Goal: Task Accomplishment & Management: Manage account settings

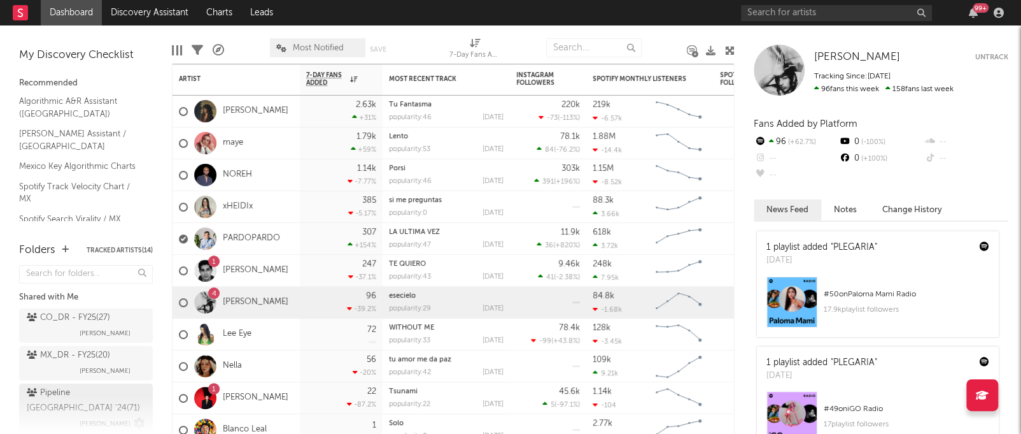
click at [59, 388] on div "Pipeline Mexico '24 ( 71 )" at bounding box center [84, 400] width 115 height 31
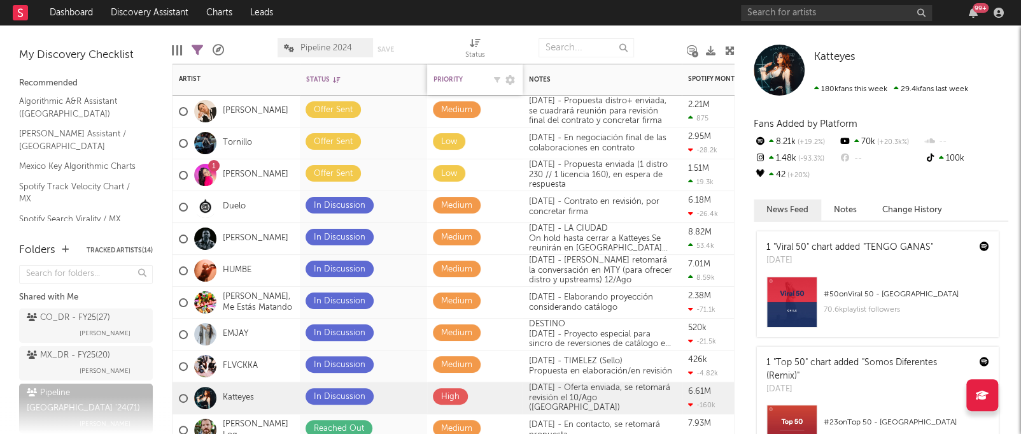
click at [464, 81] on div "Priority" at bounding box center [459, 80] width 51 height 8
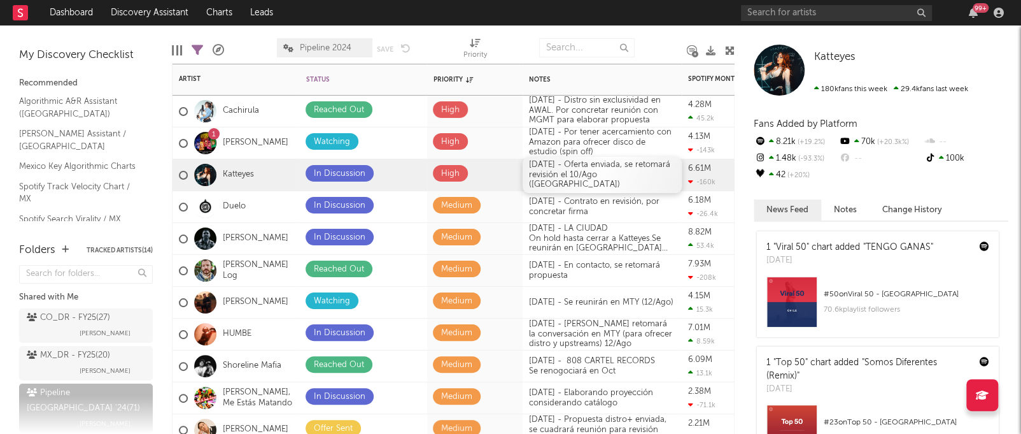
click at [600, 182] on div "[DATE] - Oferta enviada, se retomará revisión el 10/Ago ([GEOGRAPHIC_DATA])" at bounding box center [602, 175] width 159 height 36
click at [555, 170] on div "[DATE] - Oferta enviada, se retomará revisión el 10/Ago ([GEOGRAPHIC_DATA])" at bounding box center [602, 175] width 159 height 36
click at [649, 46] on div at bounding box center [661, 48] width 34 height 32
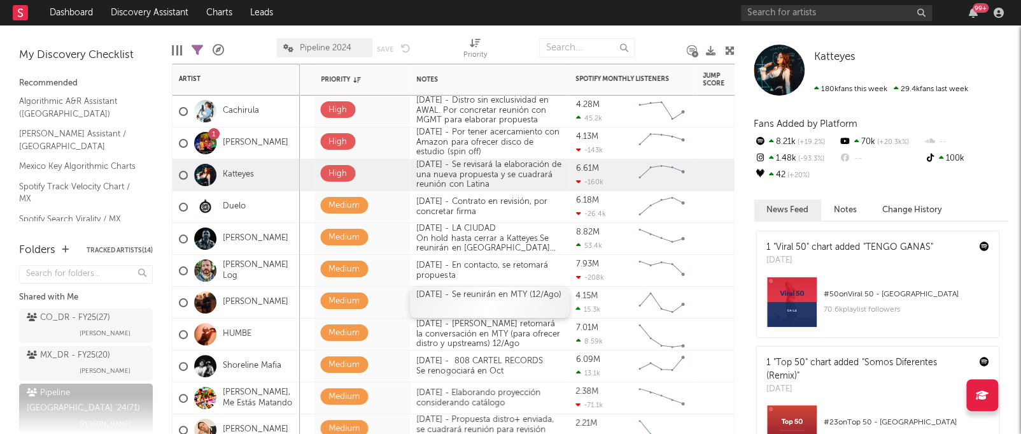
click at [458, 304] on div "[DATE] - Se reunirán en MTY (12/Ago)" at bounding box center [489, 301] width 159 height 31
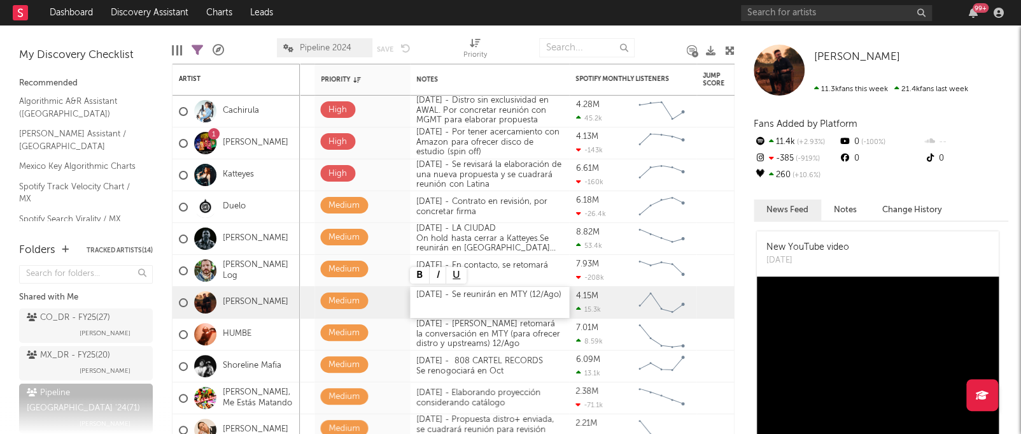
click at [421, 292] on div "[DATE] - Se reunirán en MTY (12/Ago)" at bounding box center [489, 301] width 159 height 31
click at [455, 292] on div "[DATE] - Se reunirán en MTY (12/Ago)" at bounding box center [489, 301] width 159 height 31
click at [453, 336] on div "[DATE] - [PERSON_NAME] retomará la conversación en MTY (para ofrecer distro y u…" at bounding box center [489, 334] width 159 height 36
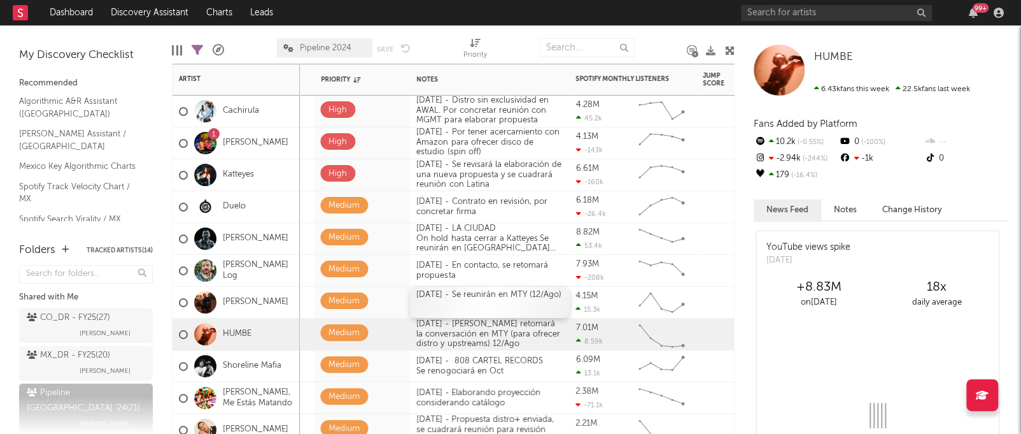
click at [466, 304] on div "[DATE] - Se reunirán en MTY (12/Ago)" at bounding box center [489, 301] width 159 height 31
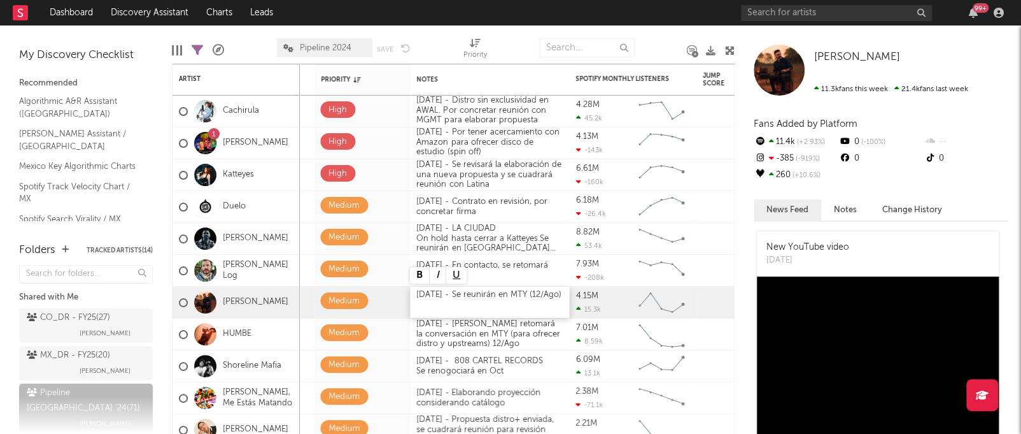
click at [451, 292] on div "[DATE] - Se reunirán en MTY (12/Ago)" at bounding box center [489, 301] width 159 height 31
click at [478, 304] on div "[DATE] - Se reunirán en MTY (12/Ago)" at bounding box center [489, 301] width 159 height 31
click at [456, 288] on div "[DATE] - Se reunirán en MTY (12/Ago)" at bounding box center [489, 301] width 159 height 31
click at [662, 43] on div at bounding box center [661, 48] width 34 height 32
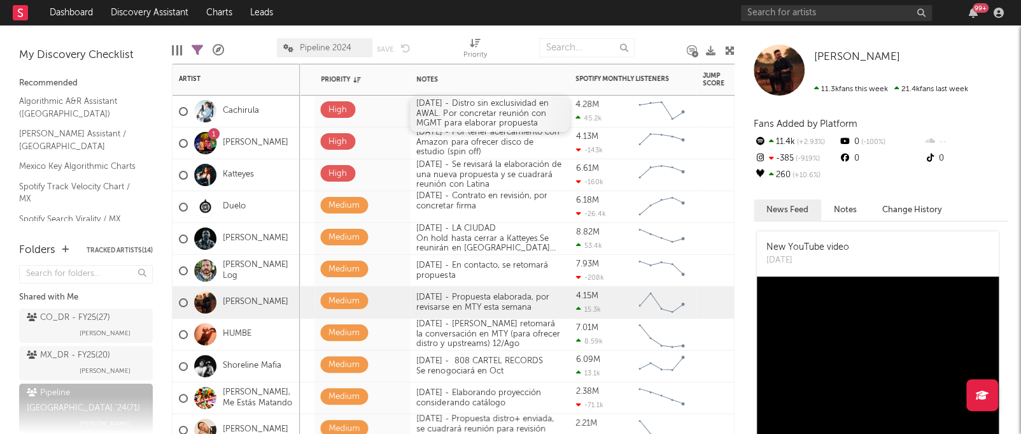
click at [456, 109] on div "[DATE] - Distro sin exclusividad en AWAL. Por concretar reunión con MGMT para e…" at bounding box center [489, 113] width 159 height 36
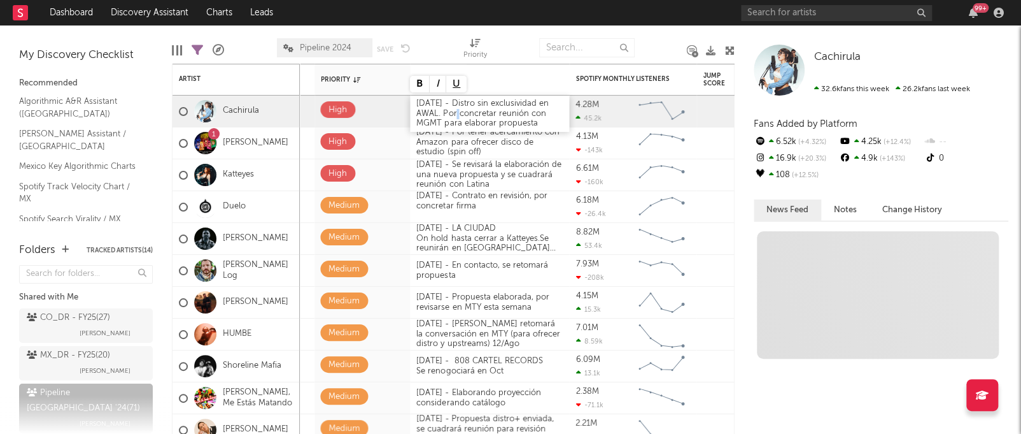
click at [430, 102] on div "[DATE] - Distro sin exclusividad en AWAL. Por concretar reunión con MGMT para e…" at bounding box center [489, 113] width 159 height 36
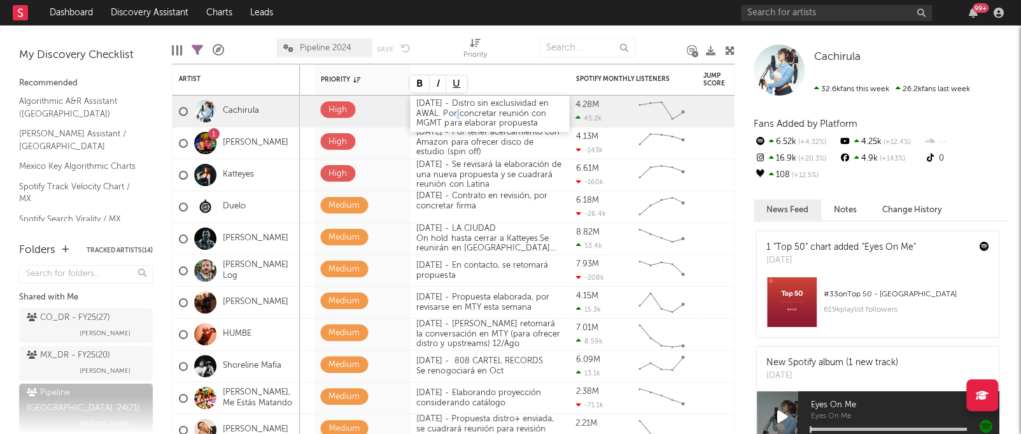
click at [430, 102] on div "[DATE] - Distro sin exclusividad en AWAL. Por concretar reunión con MGMT para e…" at bounding box center [489, 113] width 159 height 36
click at [422, 99] on div "[DATE] - Distro sin exclusividad en AWAL. Por concretar reunión con MGMT para e…" at bounding box center [489, 113] width 159 height 36
click at [442, 112] on div "[DATE] - Distro sin exclusividad en AWAL. Por concretar reunión con MGMT para e…" at bounding box center [489, 113] width 159 height 36
click at [505, 34] on div at bounding box center [514, 48] width 34 height 32
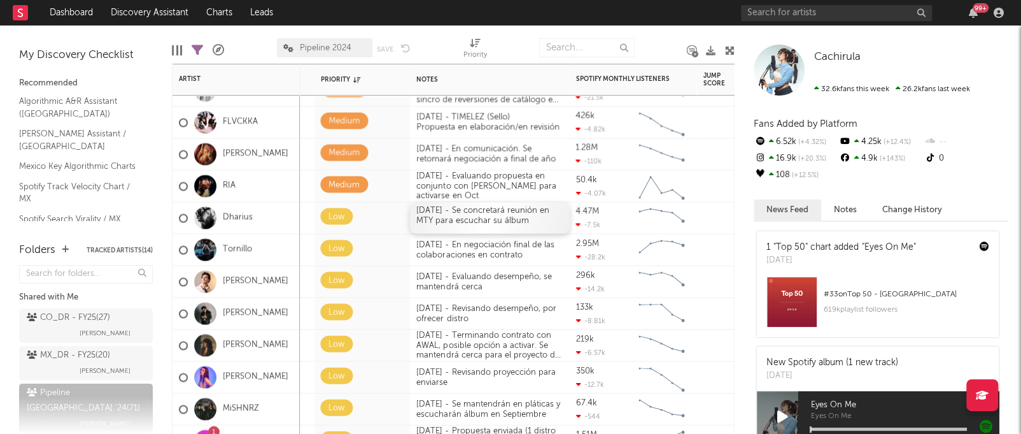
click at [482, 224] on div "[DATE] - Se concretará reunión en MTY para escuchar su álbum" at bounding box center [489, 217] width 159 height 31
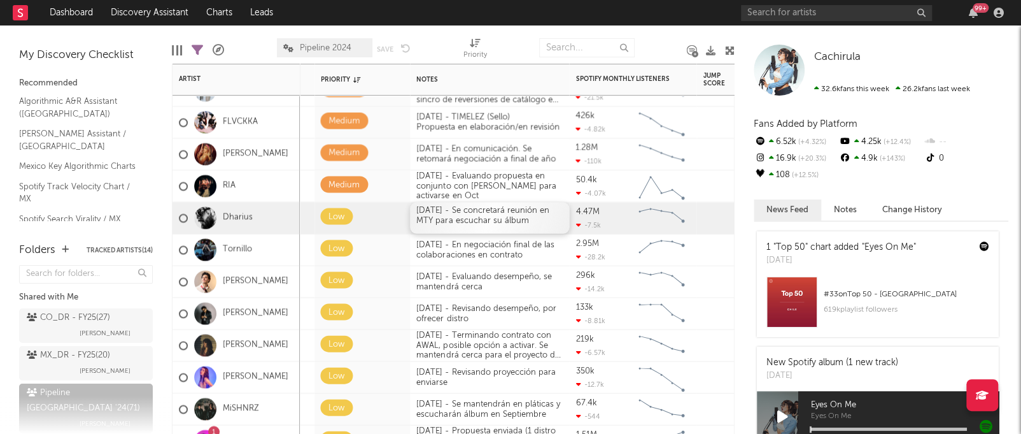
click at [482, 224] on div "[DATE] - Se concretará reunión en MTY para escuchar su álbum" at bounding box center [489, 217] width 159 height 31
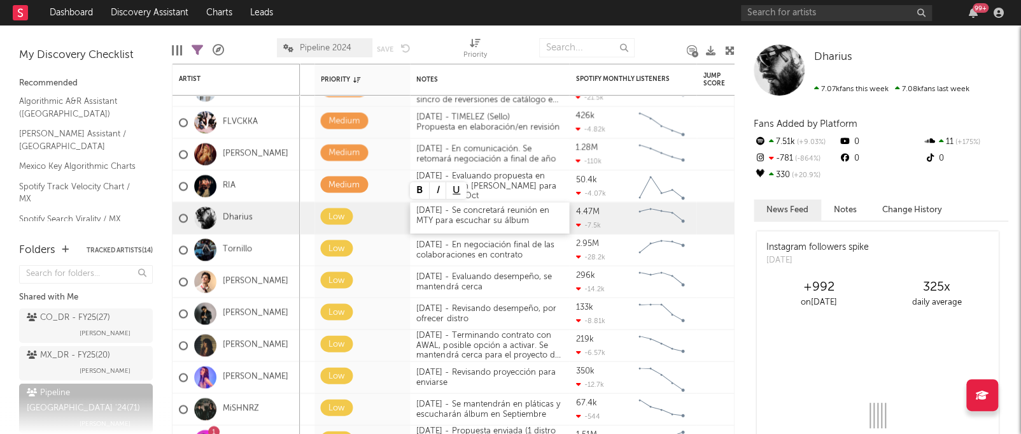
click at [421, 210] on div "[DATE] - Se concretará reunión en MTY para escuchar su álbum" at bounding box center [489, 217] width 159 height 31
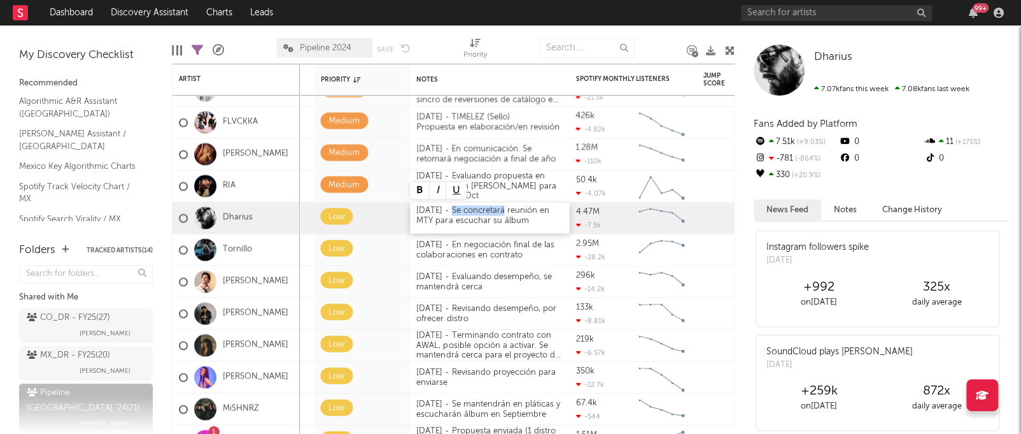
drag, startPoint x: 455, startPoint y: 210, endPoint x: 505, endPoint y: 211, distance: 50.9
click at [505, 211] on div "[DATE] - Se concretará reunión en MTY para escuchar su álbum" at bounding box center [489, 217] width 159 height 31
click at [522, 41] on div at bounding box center [514, 48] width 34 height 32
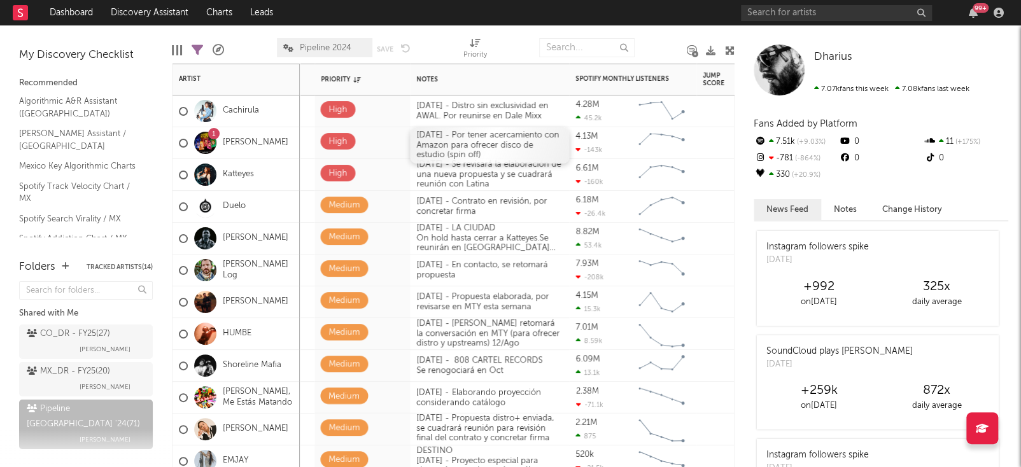
click at [420, 138] on div "[DATE] - Por tener acercamiento con Amazon para ofrecer disco de estudio (spin …" at bounding box center [489, 145] width 159 height 36
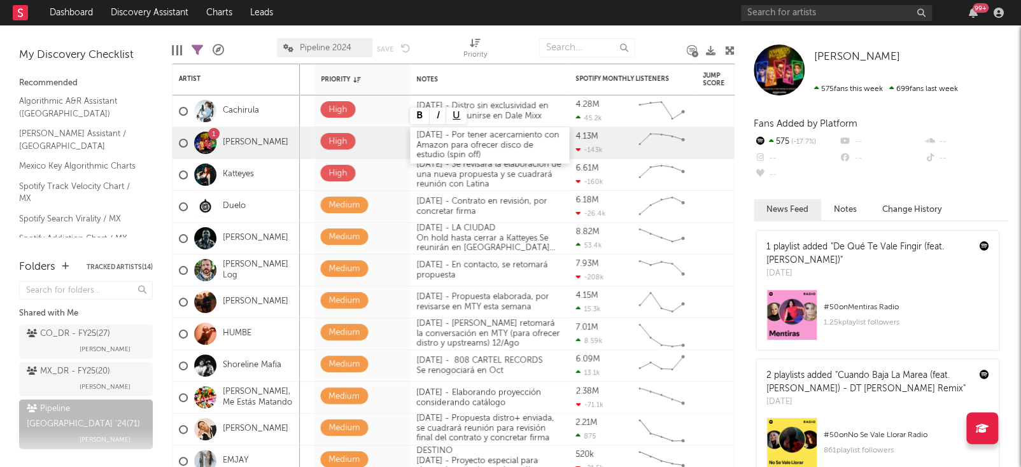
click at [450, 137] on div "[DATE] - Por tener acercamiento con Amazon para ofrecer disco de estudio (spin …" at bounding box center [489, 145] width 159 height 36
click at [456, 159] on div "[DATE] - Por tener acercamiento con Amazon para ofrecer disco de estudio (spin …" at bounding box center [489, 145] width 159 height 36
click at [514, 50] on div at bounding box center [514, 48] width 34 height 32
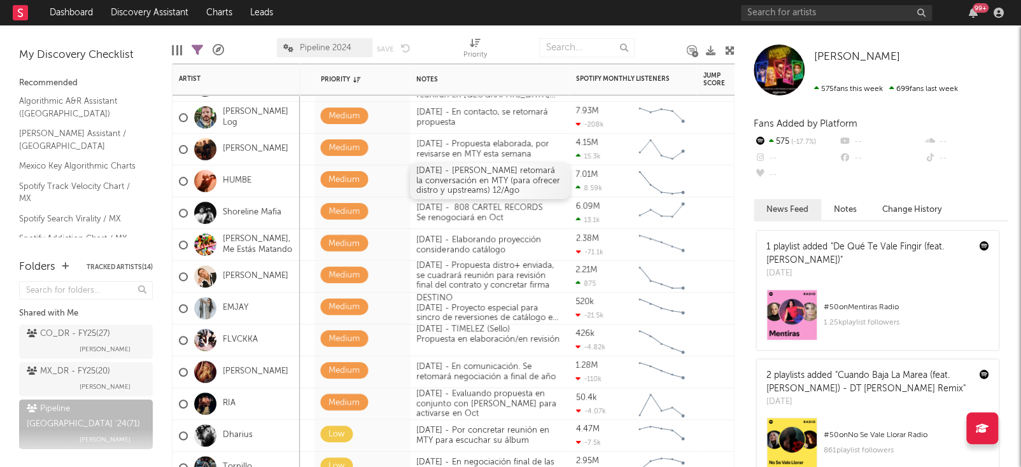
click at [419, 171] on div "[DATE] - [PERSON_NAME] retomará la conversación en MTY (para ofrecer distro y u…" at bounding box center [489, 181] width 159 height 36
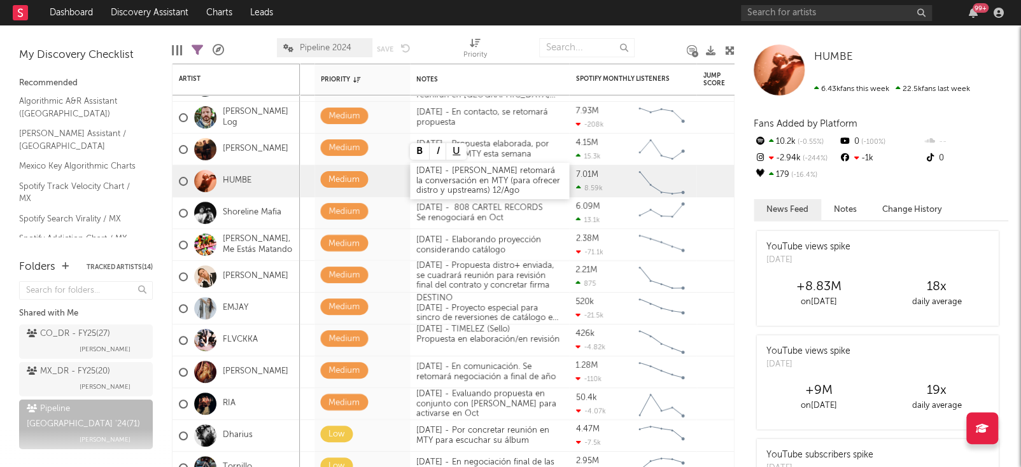
click at [506, 173] on div "[DATE] - [PERSON_NAME] retomará la conversación en MTY (para ofrecer distro y u…" at bounding box center [489, 181] width 159 height 36
drag, startPoint x: 509, startPoint y: 173, endPoint x: 540, endPoint y: 168, distance: 31.0
click at [540, 168] on div "[DATE] - [PERSON_NAME] retomará con [PERSON_NAME] la conversación en MTY (para …" at bounding box center [489, 181] width 159 height 46
click at [521, 171] on div "[DATE] - [PERSON_NAME] retomará con [PERSON_NAME] la conversación en MTY (para …" at bounding box center [489, 181] width 159 height 46
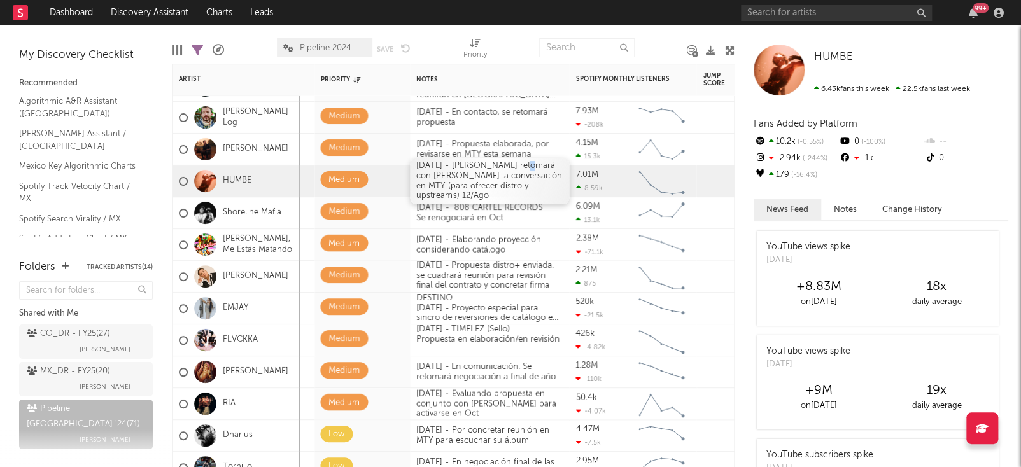
click at [521, 171] on div "[DATE] - [PERSON_NAME] retomará con [PERSON_NAME] la conversación en MTY (para …" at bounding box center [489, 181] width 159 height 46
click at [509, 171] on div "[DATE] - [PERSON_NAME] retomará con [PERSON_NAME] la conversación en MTY (para …" at bounding box center [489, 181] width 159 height 46
click at [542, 172] on div "[DATE] - [PERSON_NAME] retomará con [PERSON_NAME] la conversación en MTY (para …" at bounding box center [489, 181] width 159 height 46
click at [468, 181] on div "[DATE] - [PERSON_NAME] retomará la conversación en MTY (para ofrecer distro y u…" at bounding box center [489, 181] width 159 height 36
click at [560, 189] on div "[DATE] - [PERSON_NAME] retomará la conversación con [PERSON_NAME] en MTY (para …" at bounding box center [489, 181] width 159 height 46
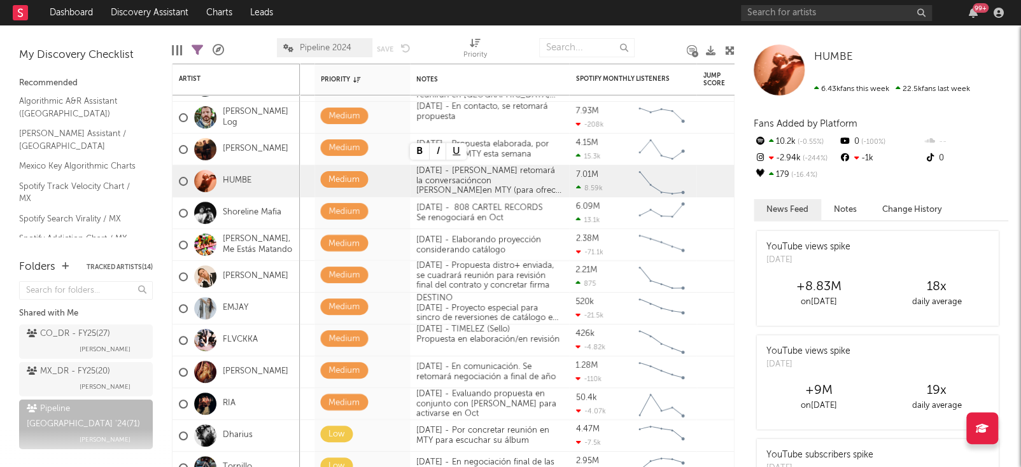
click at [511, 50] on div at bounding box center [514, 48] width 34 height 32
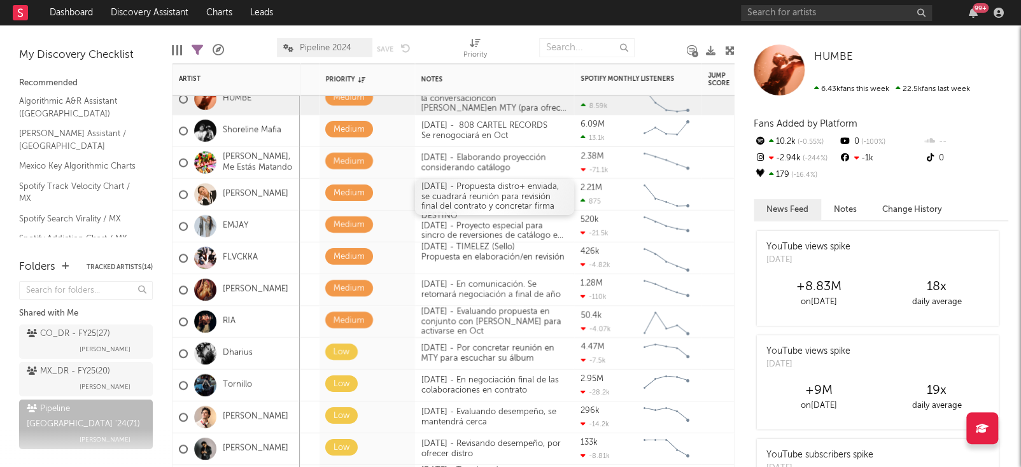
click at [515, 190] on div "[DATE] - Propuesta distro+ enviada, se cuadrará reunión para revisión final del…" at bounding box center [494, 197] width 159 height 36
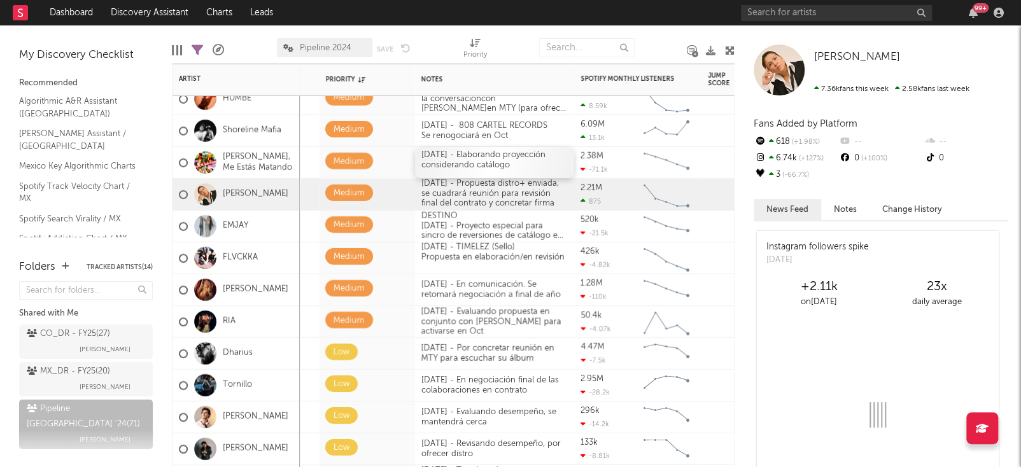
click at [479, 153] on div "[DATE] - Elaborando proyección considerando catálogo" at bounding box center [494, 162] width 159 height 31
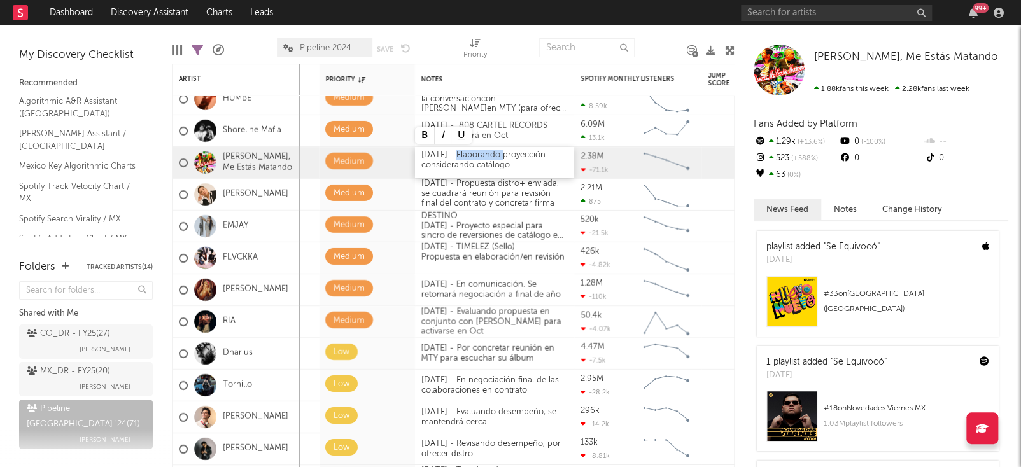
click at [479, 155] on div "[DATE] - Elaborando proyección considerando catálogo" at bounding box center [494, 162] width 159 height 31
click at [426, 154] on div "[DATE] - Elaborando proyección considerando catálogo" at bounding box center [494, 162] width 159 height 31
click at [460, 156] on div "[DATE] - Elaborando proyección considerando catálogo" at bounding box center [494, 162] width 159 height 31
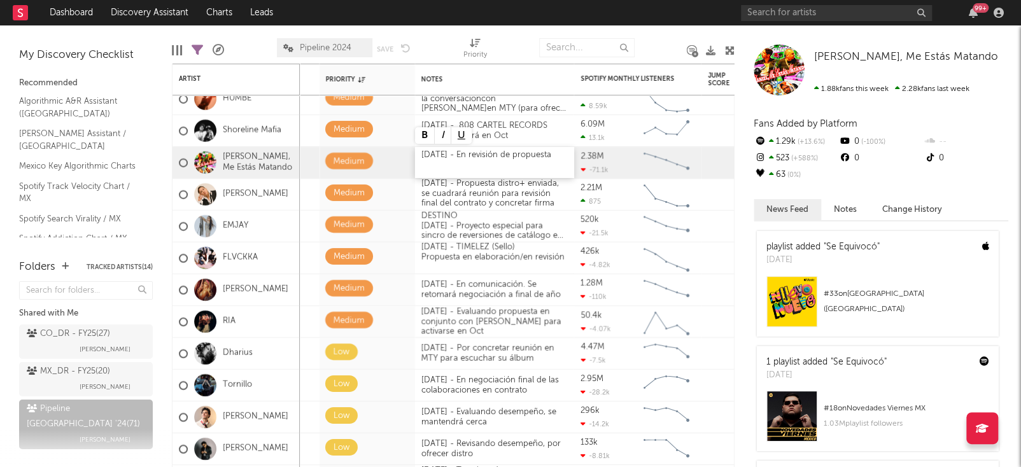
click at [502, 157] on div "[DATE] - En revisión de propuesta" at bounding box center [494, 162] width 159 height 31
click at [491, 164] on div "[DATE] - En revisión interna de propuesta" at bounding box center [494, 162] width 159 height 31
click at [508, 41] on div at bounding box center [514, 48] width 34 height 32
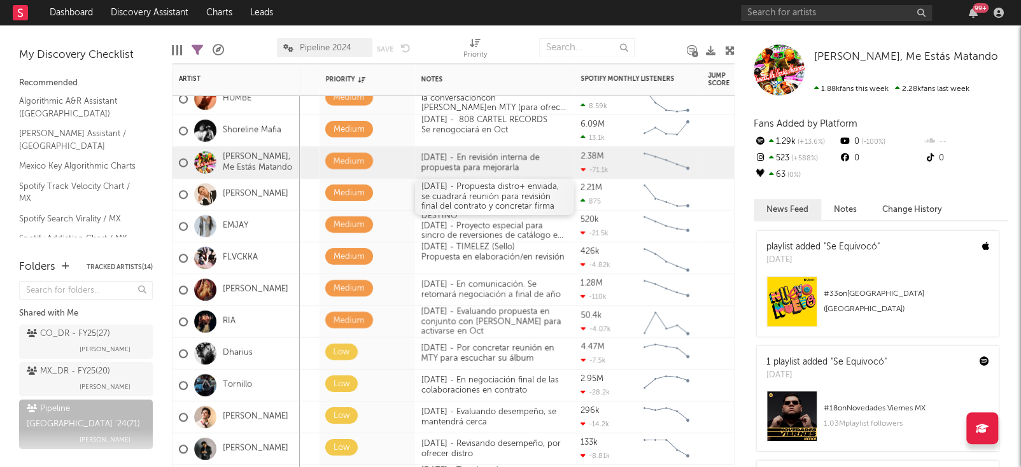
click at [441, 192] on div "[DATE] - Propuesta distro+ enviada, se cuadrará reunión para revisión final del…" at bounding box center [494, 197] width 159 height 36
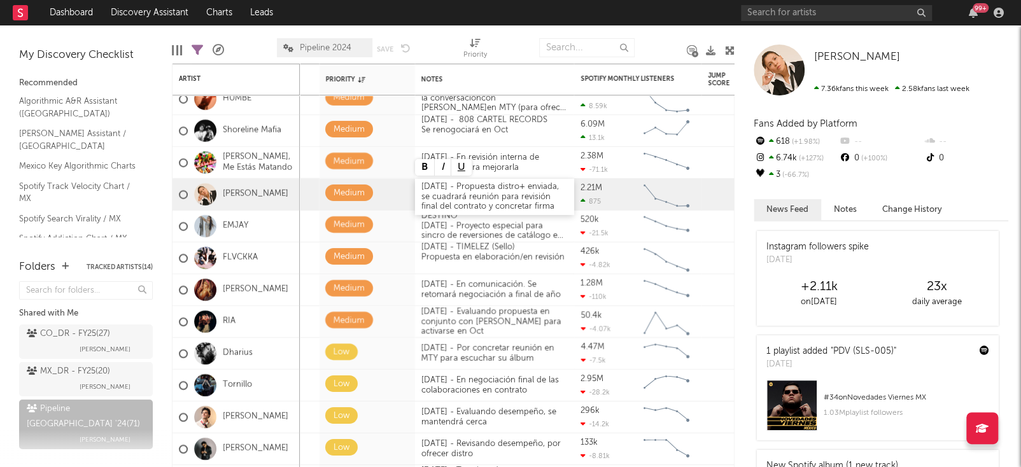
click at [447, 204] on div "[DATE] - Propuesta distro+ enviada, se cuadrará reunión para revisión final del…" at bounding box center [494, 197] width 159 height 36
click at [422, 187] on div "[DATE] - Propuesta distro+ enviada, se cuadrará reunión para revisión final del…" at bounding box center [494, 197] width 159 height 36
click at [462, 188] on div "[DATE] - Propuesta distro+ enviada, se cuadrará reunión para revisión final del…" at bounding box center [494, 197] width 159 height 36
click at [425, 188] on div "[DATE] - Propuesta distro+ enviada, se cuadrará reunión para revisión final del…" at bounding box center [494, 197] width 159 height 36
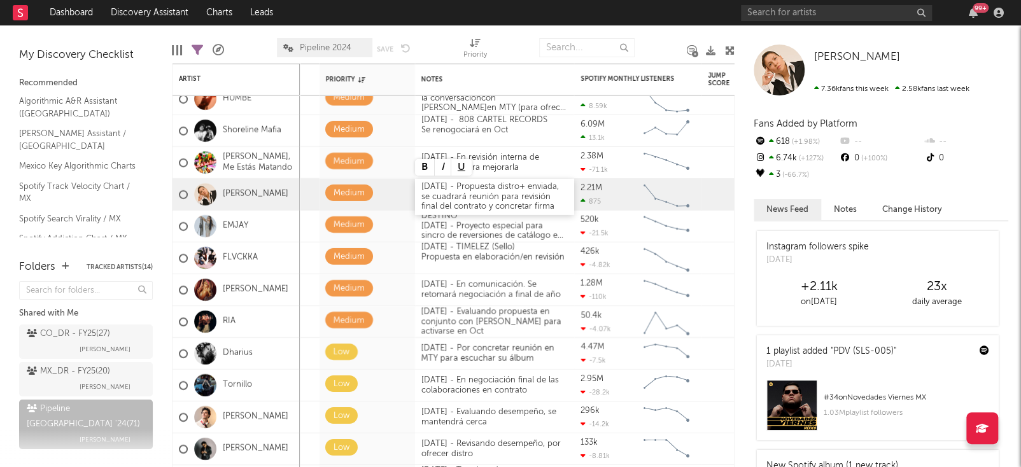
click at [423, 197] on div "[DATE] - Propuesta distro+ enviada, se cuadrará reunión para revisión final del…" at bounding box center [494, 197] width 159 height 36
click at [511, 35] on div at bounding box center [514, 48] width 34 height 32
click at [531, 188] on div "[DATE] - Propuesta distro+ enviada, por concretar firma de contrato" at bounding box center [494, 194] width 159 height 31
click at [519, 187] on div "[DATE] - Propuesta distro+ enviada, por concretar firma de contrato" at bounding box center [494, 194] width 159 height 31
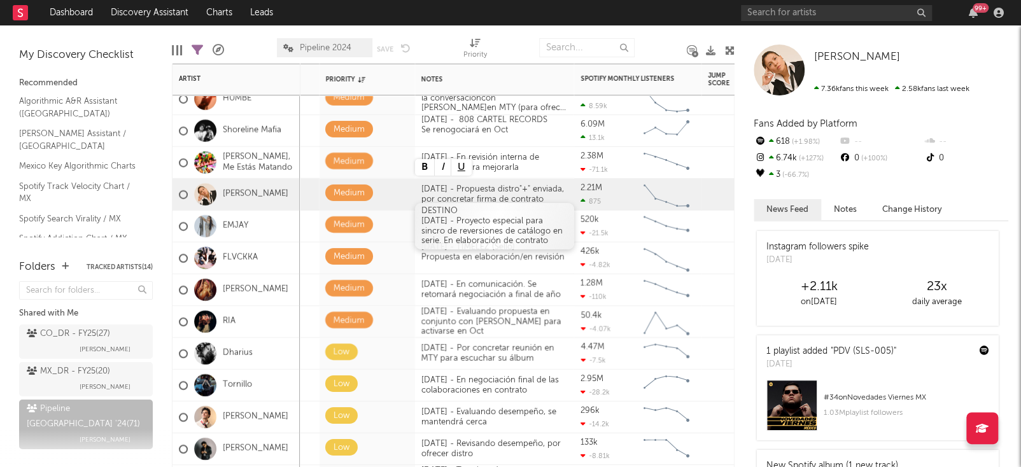
click at [505, 238] on div "DESTINO [DATE] - Proyecto especial para sincro de reversiones de catálogo en se…" at bounding box center [494, 226] width 159 height 46
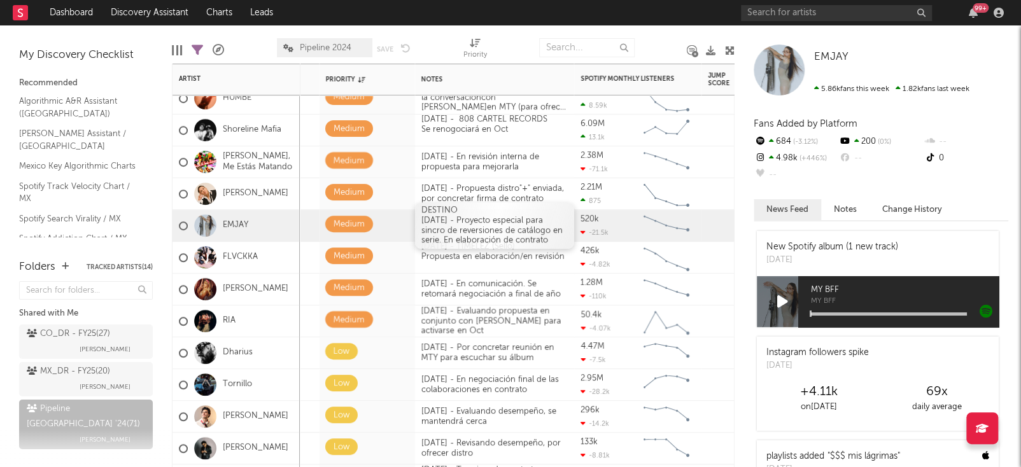
click at [426, 223] on div "DESTINO [DATE] - Proyecto especial para sincro de reversiones de catálogo en se…" at bounding box center [494, 225] width 159 height 46
click at [444, 239] on div "DESTINO [DATE] - Proyecto especial para sincro de reversiones de catálogo en se…" at bounding box center [494, 225] width 159 height 46
click at [556, 241] on div "DESTINO [DATE] - Proyecto especial para sincro de reversiones de catálogo en se…" at bounding box center [494, 225] width 159 height 46
click at [527, 185] on div "[DATE] - Propuesta distro"+" enviada, por concretar firma de contrato" at bounding box center [494, 193] width 159 height 31
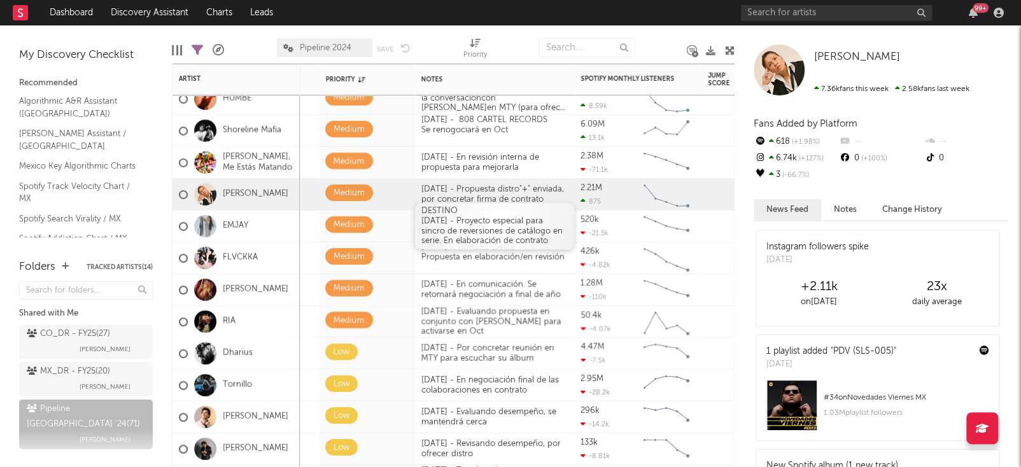
click at [533, 223] on div "DESTINO [DATE] - Proyecto especial para sincro de reversiones de catálogo en se…" at bounding box center [494, 226] width 159 height 46
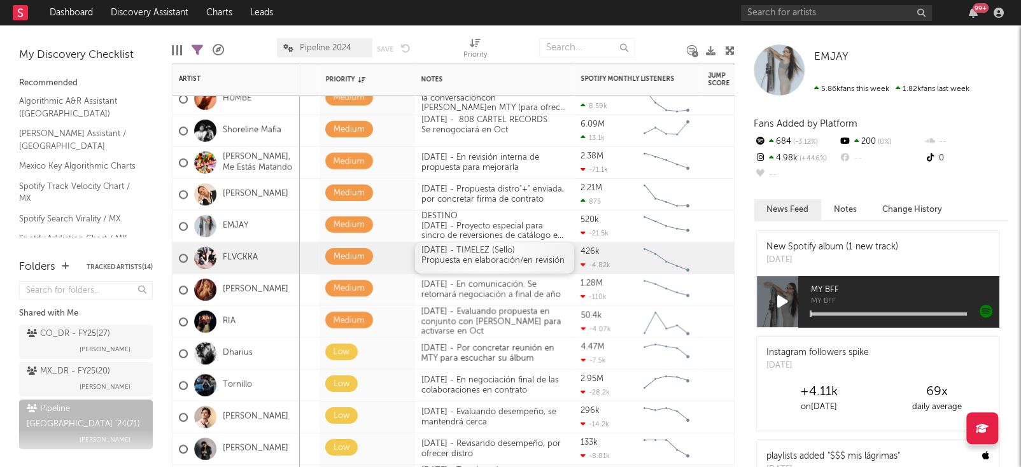
click at [521, 265] on div "[DATE] - TIMELEZ (Sello) Propuesta en elaboración/en revisión" at bounding box center [494, 258] width 159 height 31
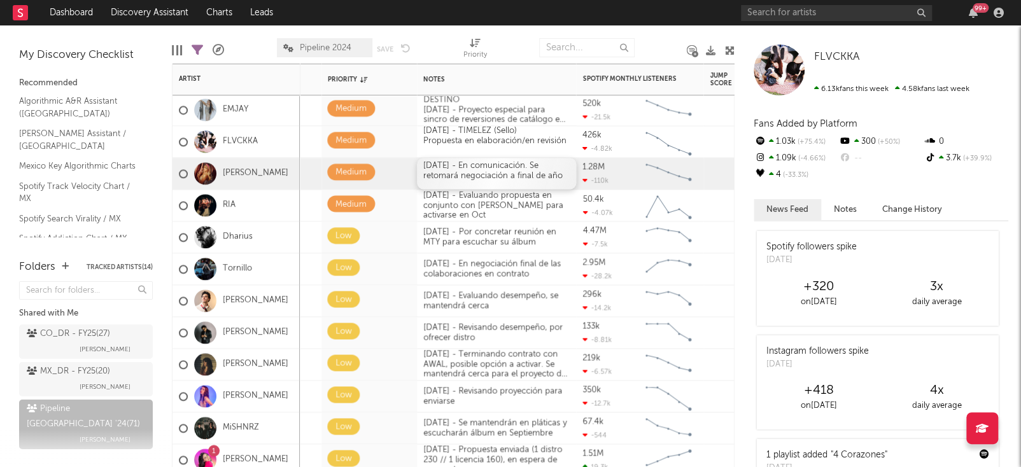
click at [495, 167] on div "[DATE] - En comunicación. Se retomará negociación a final de año" at bounding box center [496, 173] width 159 height 31
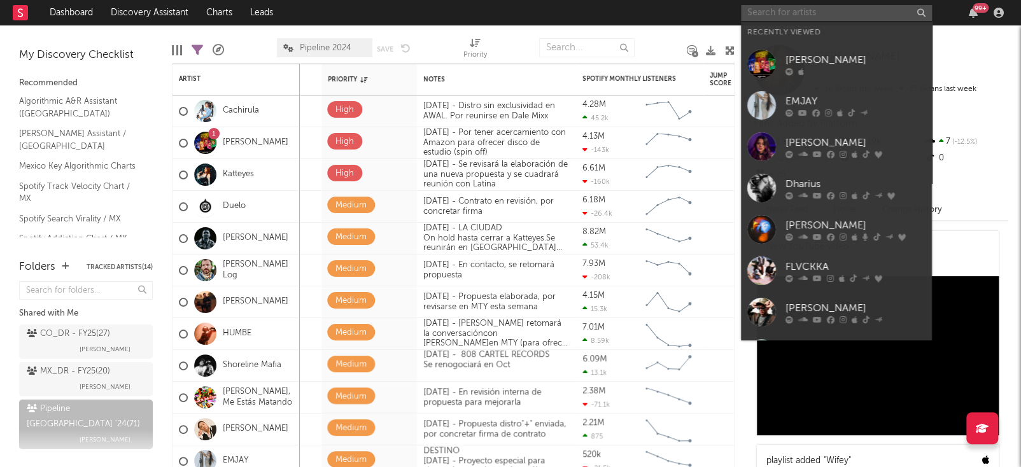
click at [834, 8] on input "text" at bounding box center [836, 13] width 191 height 16
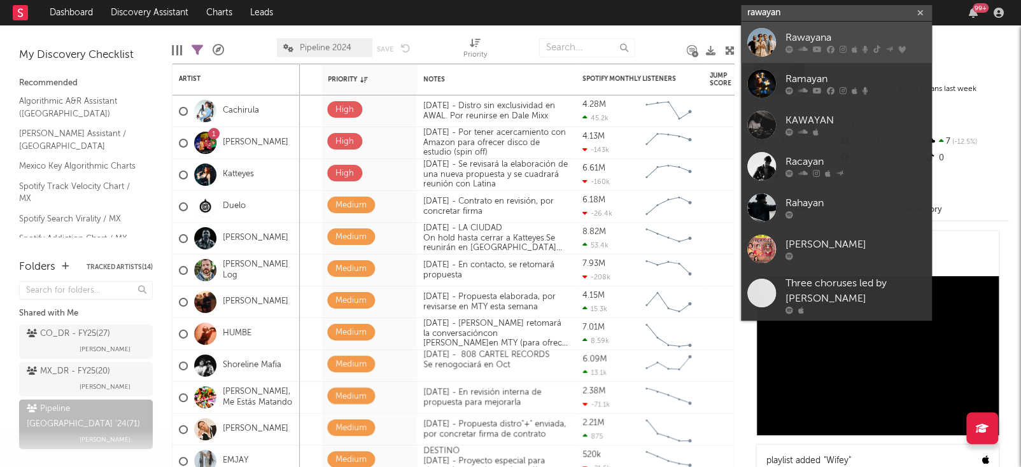
type input "rawayan"
click at [809, 45] on div "Rawayana" at bounding box center [856, 38] width 140 height 15
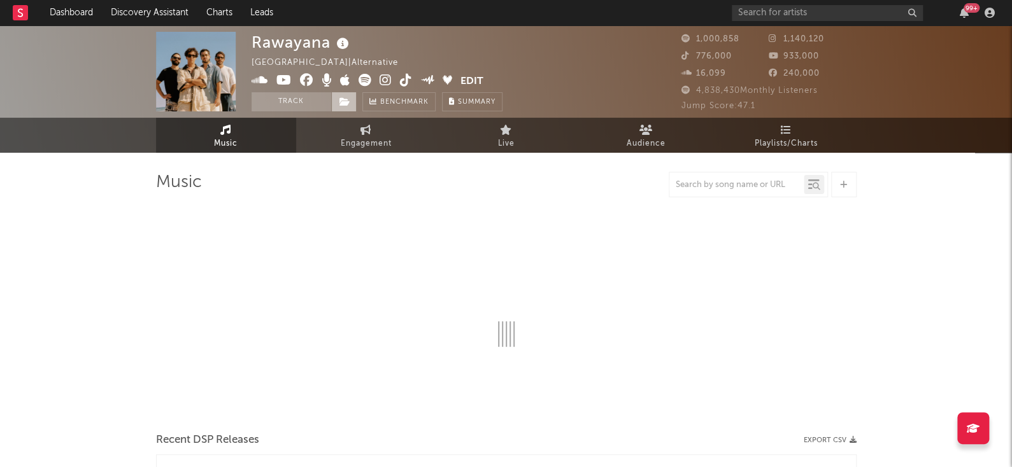
click at [346, 106] on icon at bounding box center [344, 101] width 11 height 9
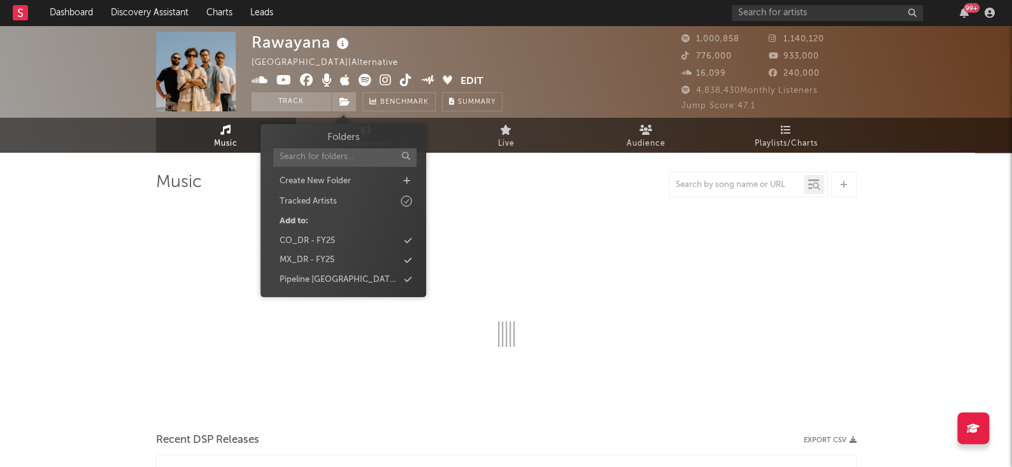
select select "6m"
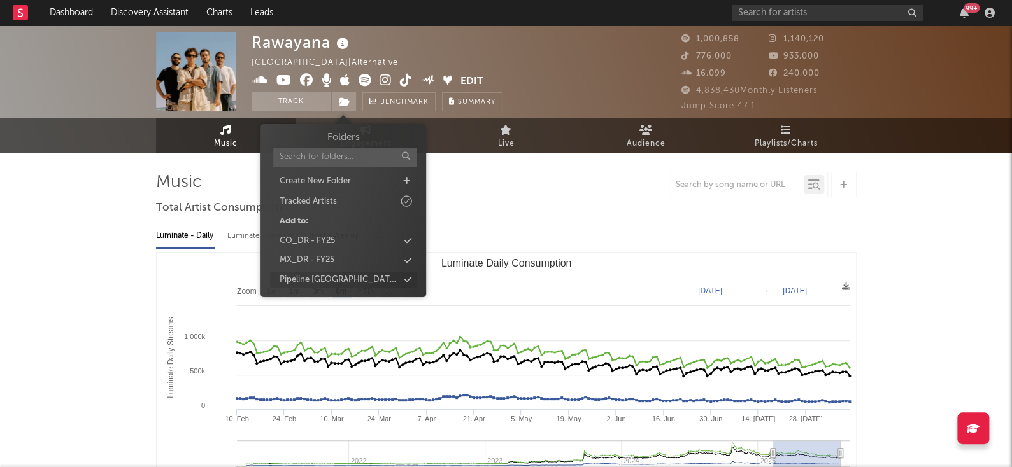
click at [337, 276] on div "Pipeline [GEOGRAPHIC_DATA] '24" at bounding box center [338, 280] width 119 height 13
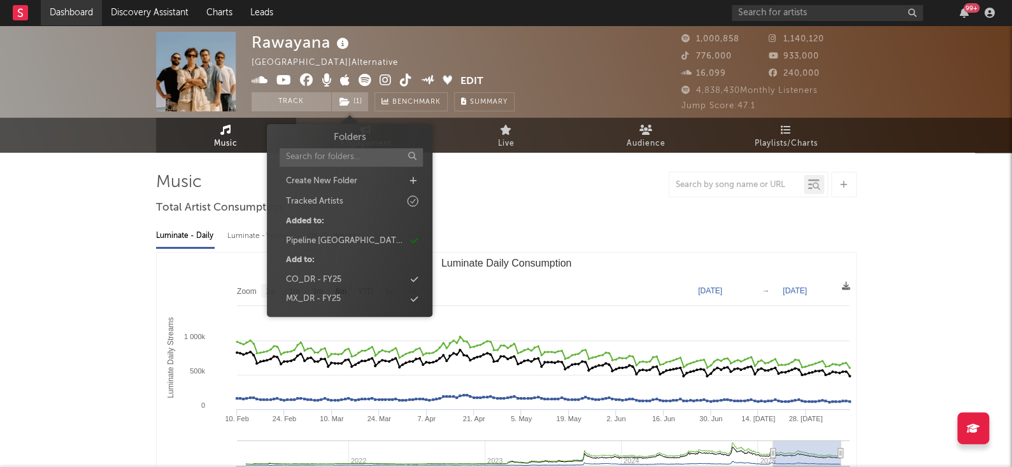
click at [62, 19] on link "Dashboard" at bounding box center [71, 12] width 61 height 25
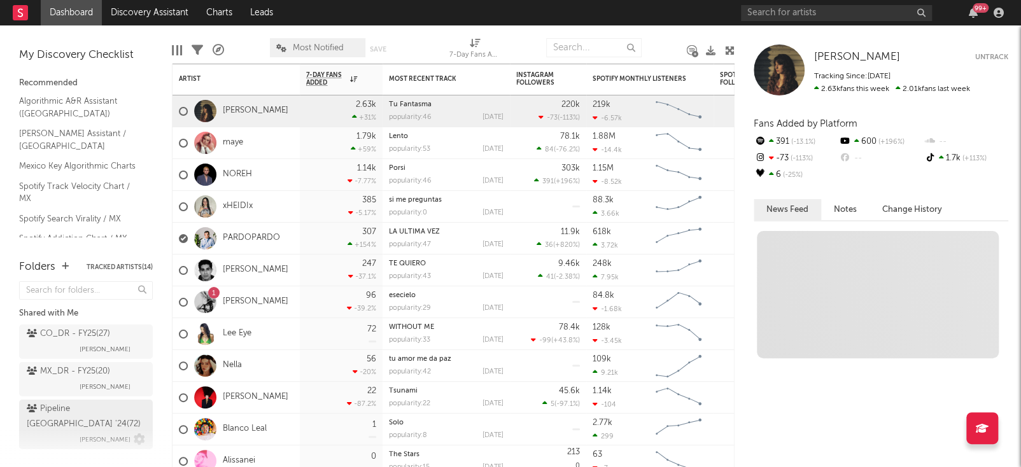
click at [79, 411] on div "Pipeline Mexico '24 ( 72 )" at bounding box center [84, 417] width 115 height 31
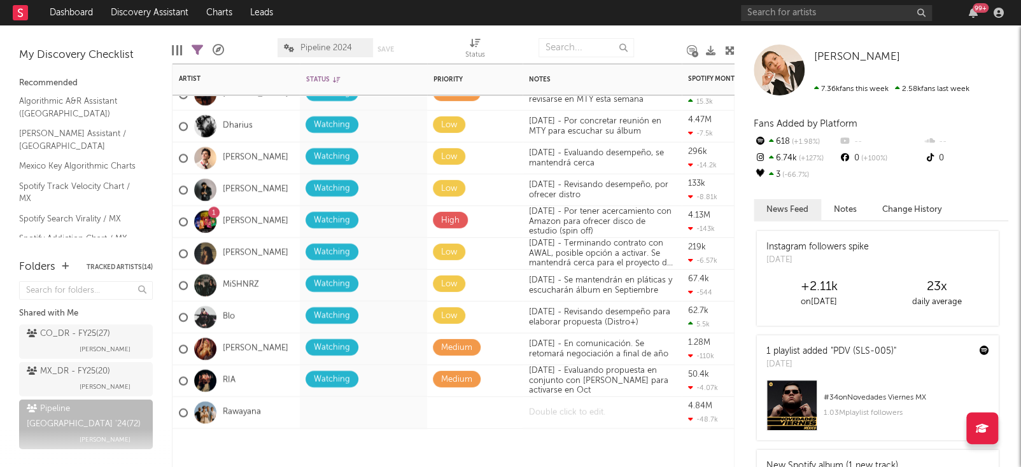
click at [555, 412] on div at bounding box center [602, 412] width 159 height 31
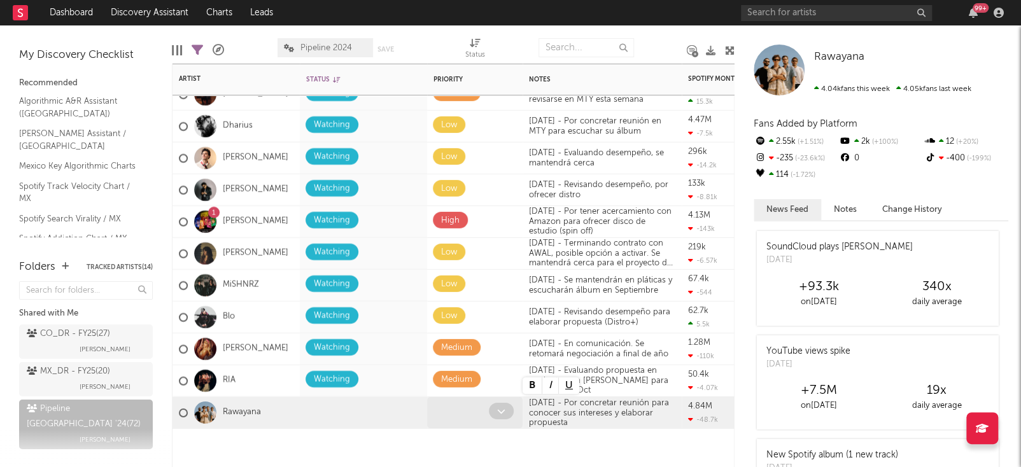
click at [484, 420] on div at bounding box center [461, 413] width 56 height 20
click at [500, 413] on icon at bounding box center [501, 411] width 8 height 8
click at [493, 418] on span at bounding box center [501, 411] width 25 height 17
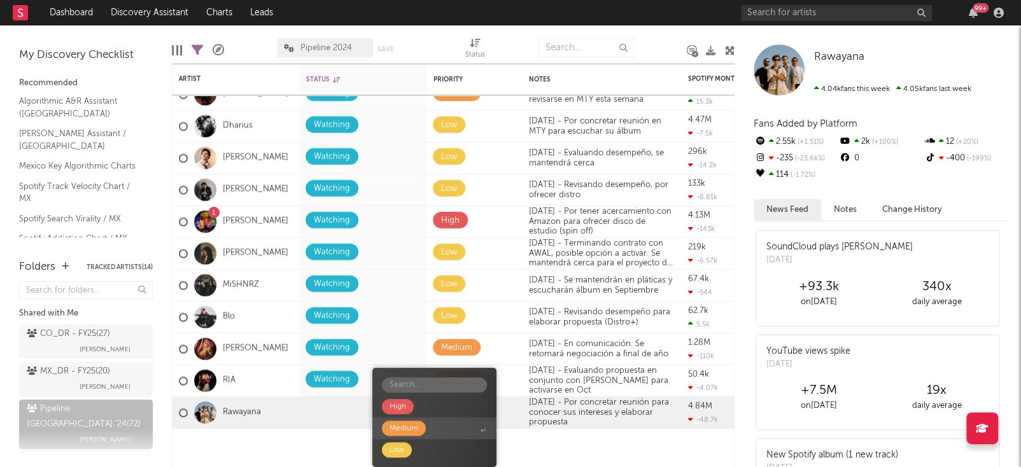
click at [453, 427] on span "Medium" at bounding box center [434, 429] width 124 height 22
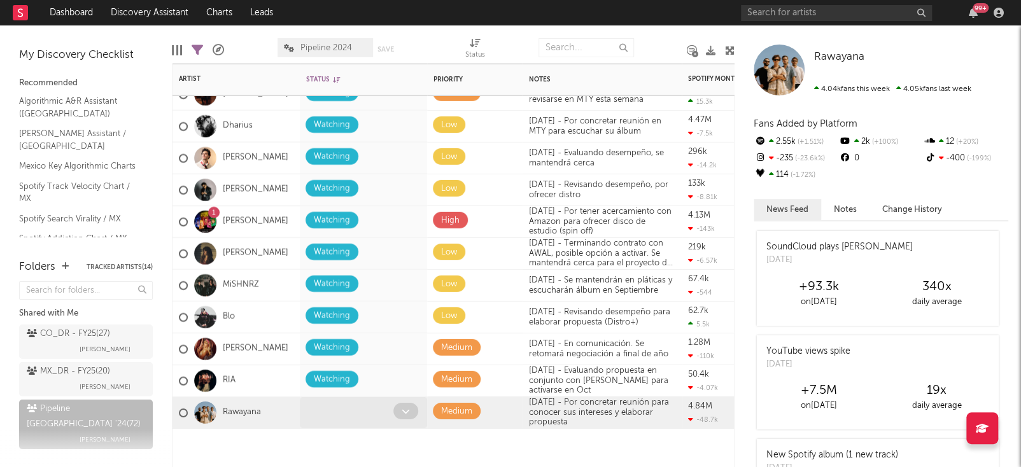
click at [414, 411] on span at bounding box center [405, 411] width 25 height 17
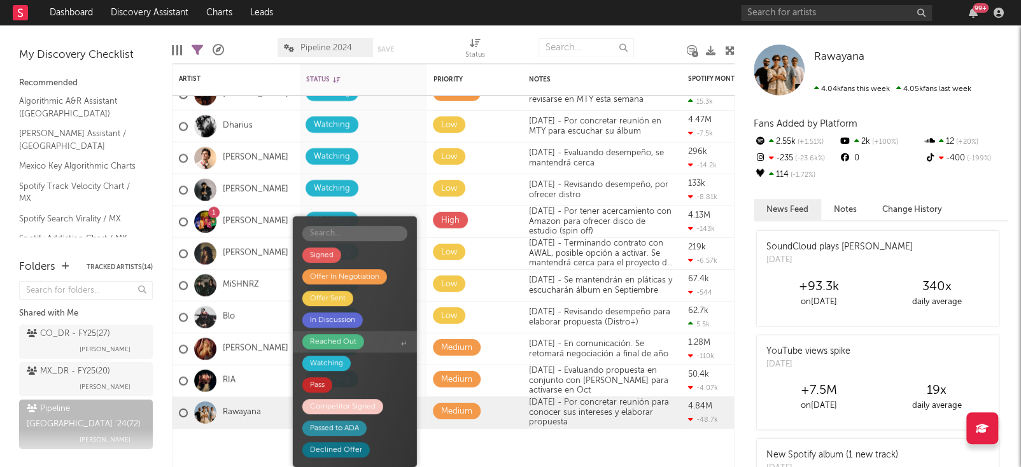
click at [377, 336] on span "Reached Out" at bounding box center [355, 342] width 124 height 22
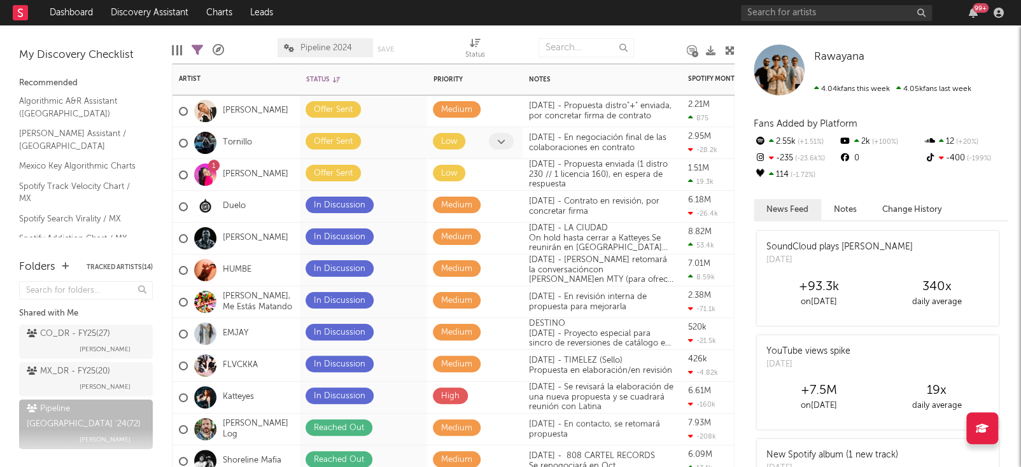
click at [505, 138] on icon at bounding box center [501, 142] width 8 height 8
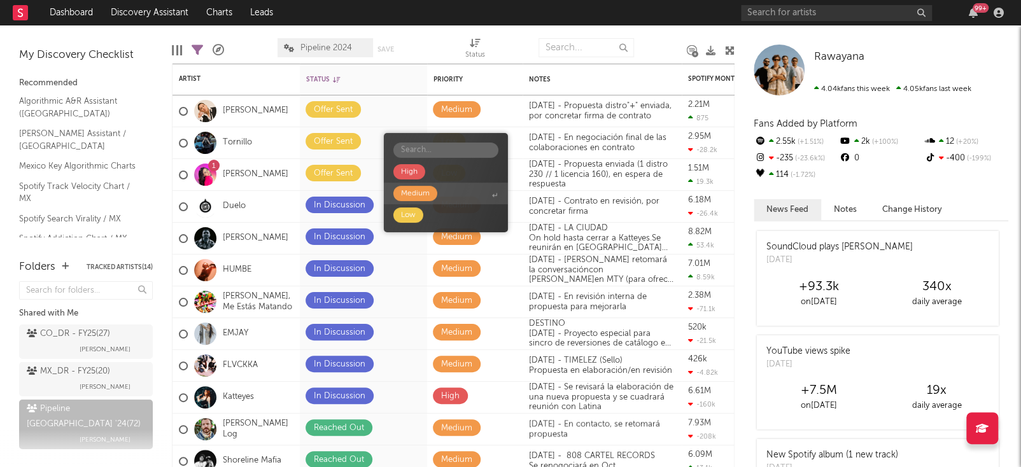
click at [458, 194] on span "Medium" at bounding box center [446, 194] width 124 height 22
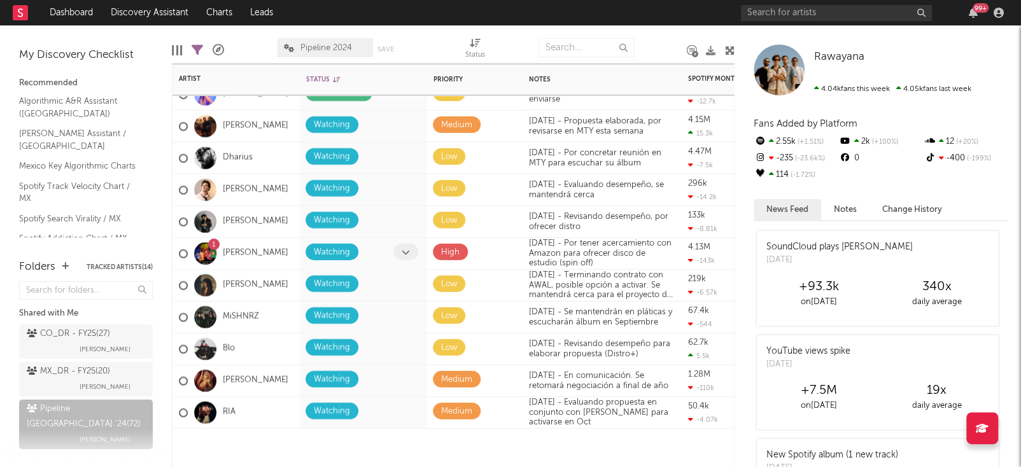
click at [402, 253] on icon at bounding box center [406, 252] width 8 height 8
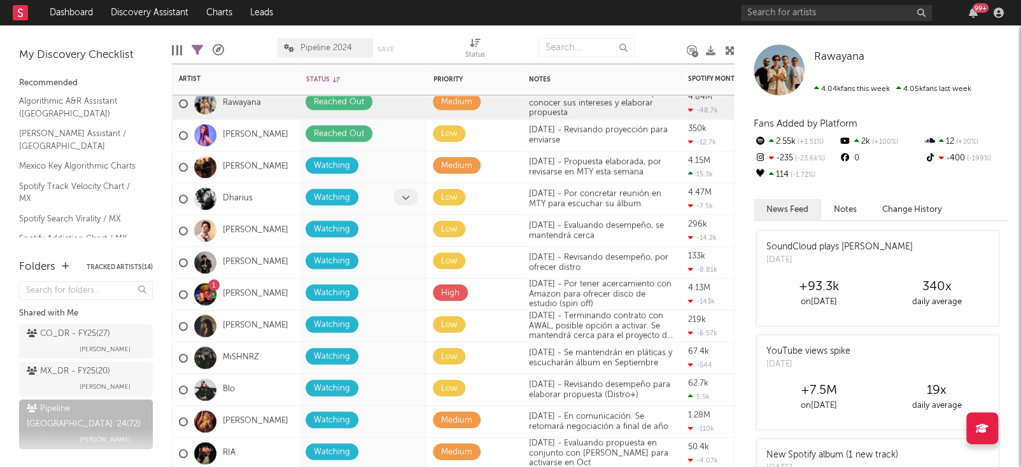
click at [403, 200] on icon at bounding box center [406, 197] width 8 height 8
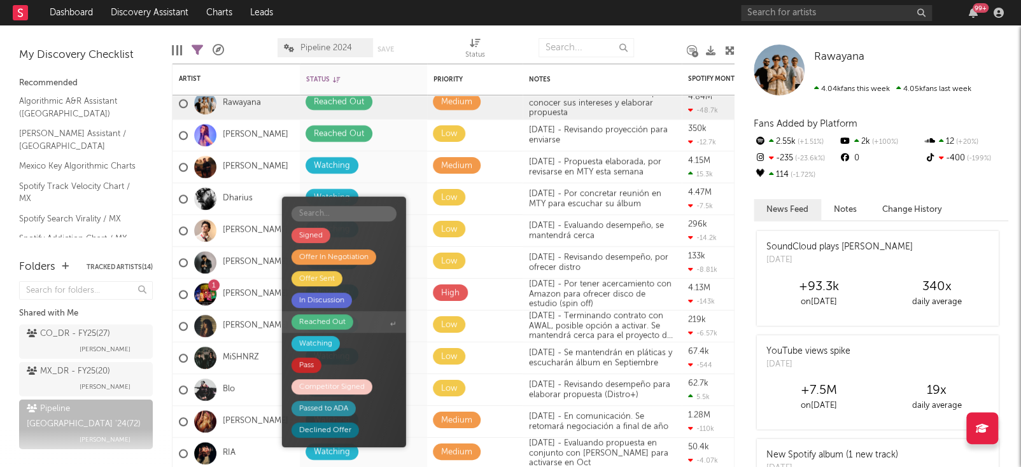
click at [357, 323] on span "Reached Out" at bounding box center [344, 322] width 124 height 22
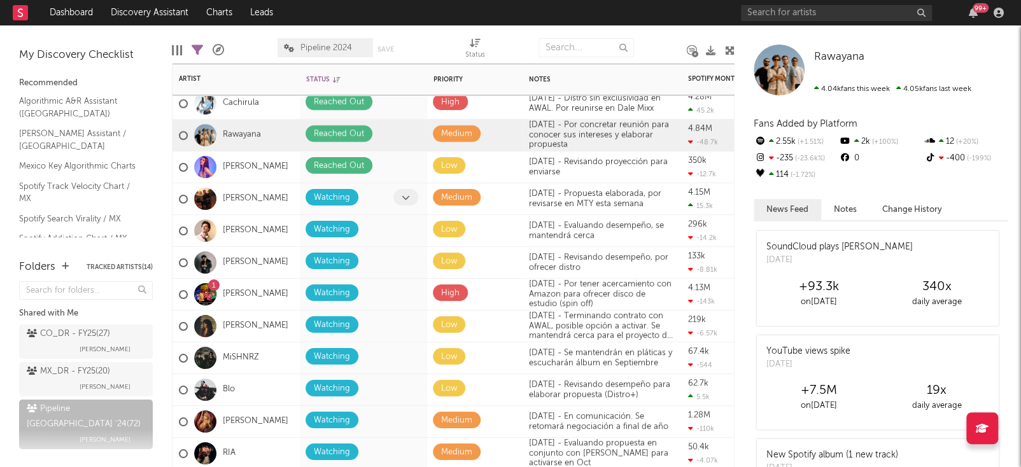
click at [406, 195] on icon at bounding box center [406, 197] width 8 height 8
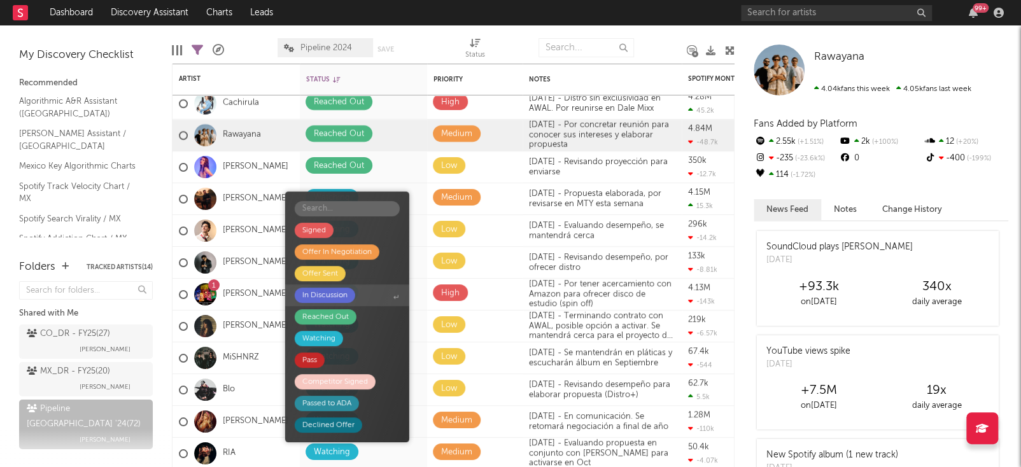
click at [366, 292] on span "In Discussion" at bounding box center [347, 296] width 124 height 22
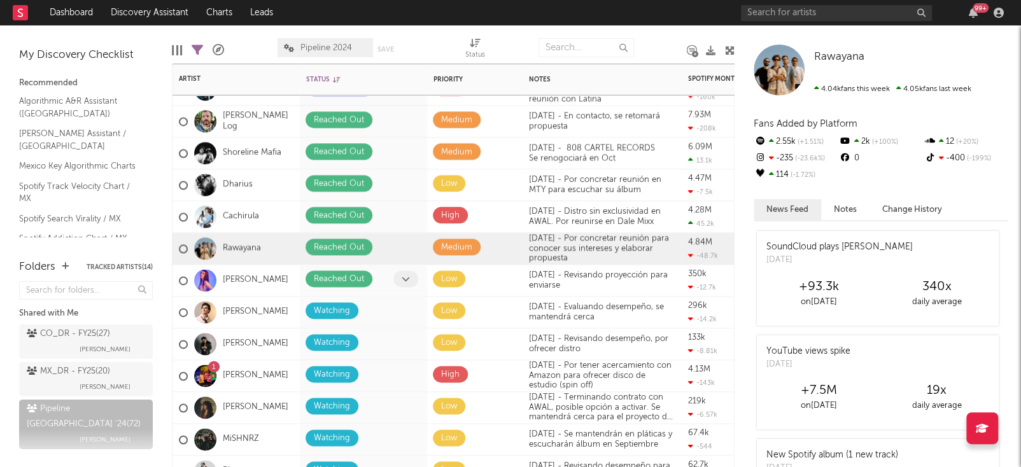
click at [399, 283] on span at bounding box center [405, 279] width 25 height 17
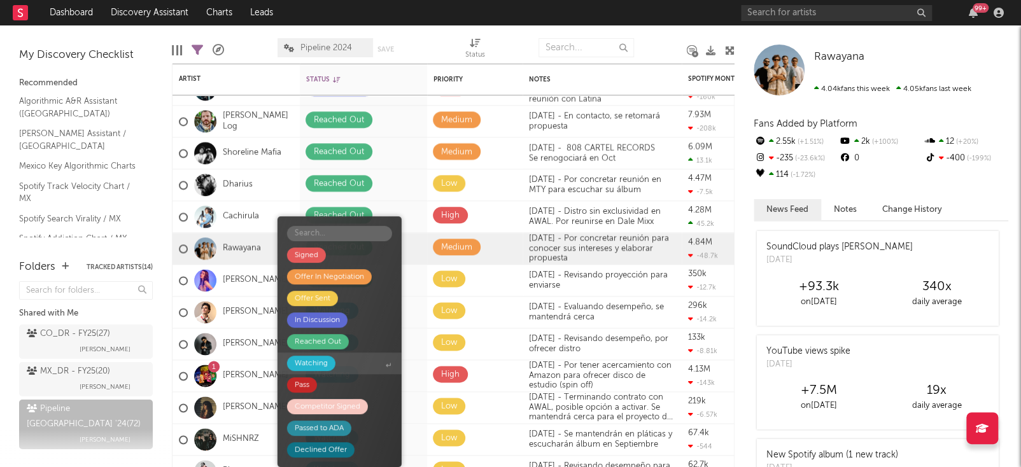
click at [365, 358] on span "Watching" at bounding box center [340, 364] width 124 height 22
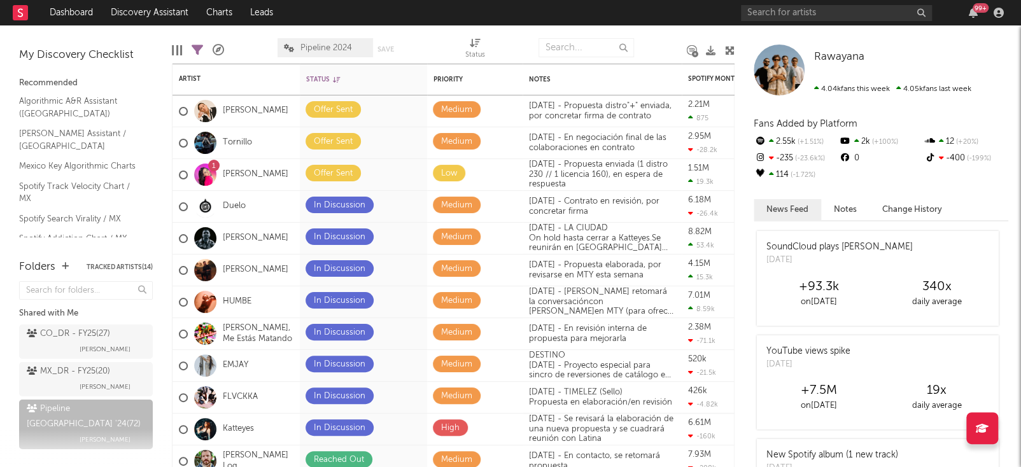
click at [512, 41] on div at bounding box center [512, 48] width 34 height 32
click at [502, 118] on div at bounding box center [503, 111] width 28 height 20
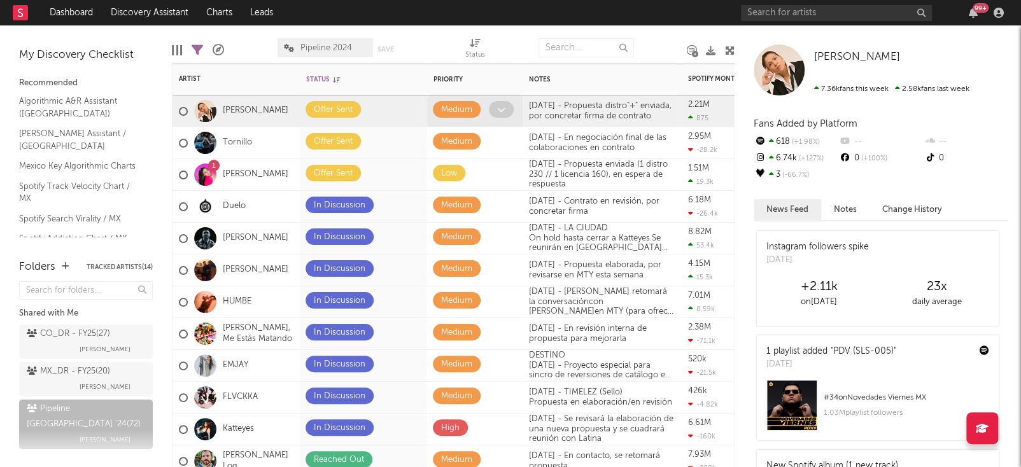
click at [498, 110] on icon at bounding box center [501, 110] width 8 height 8
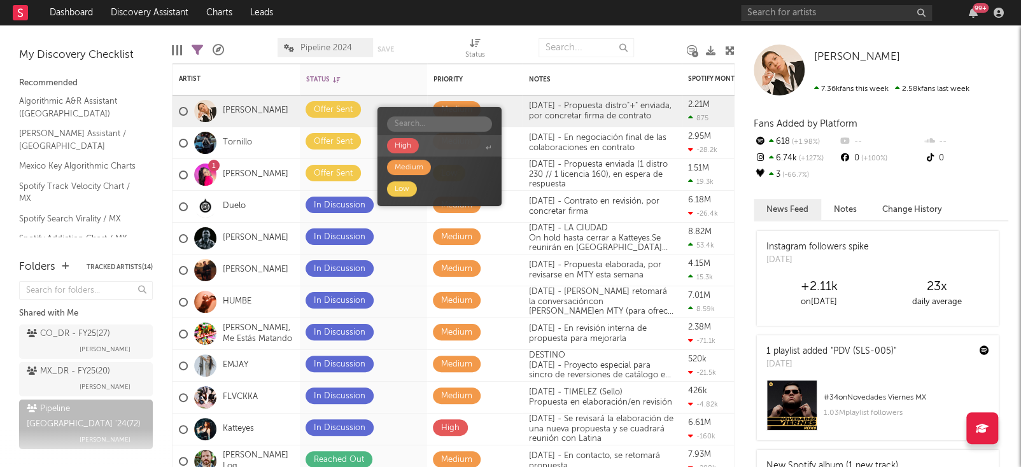
click at [460, 148] on span "High" at bounding box center [440, 146] width 124 height 22
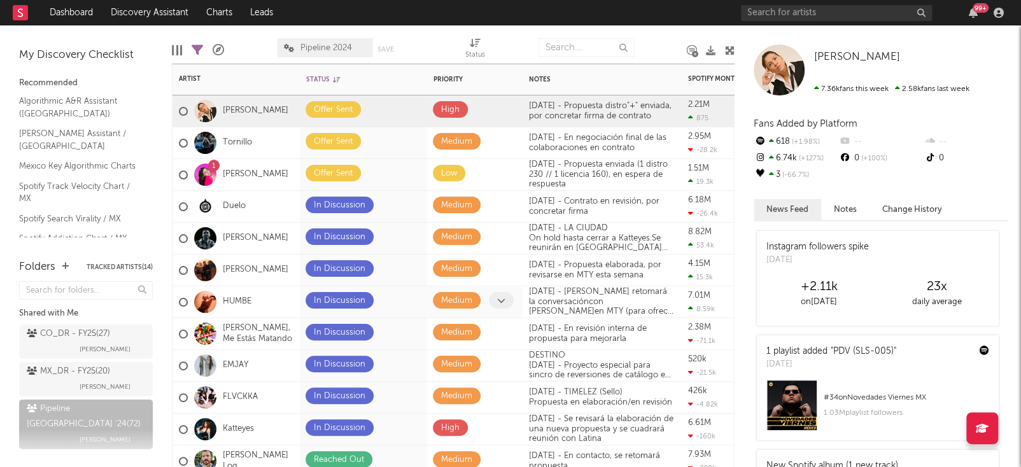
click at [504, 301] on icon at bounding box center [501, 301] width 8 height 8
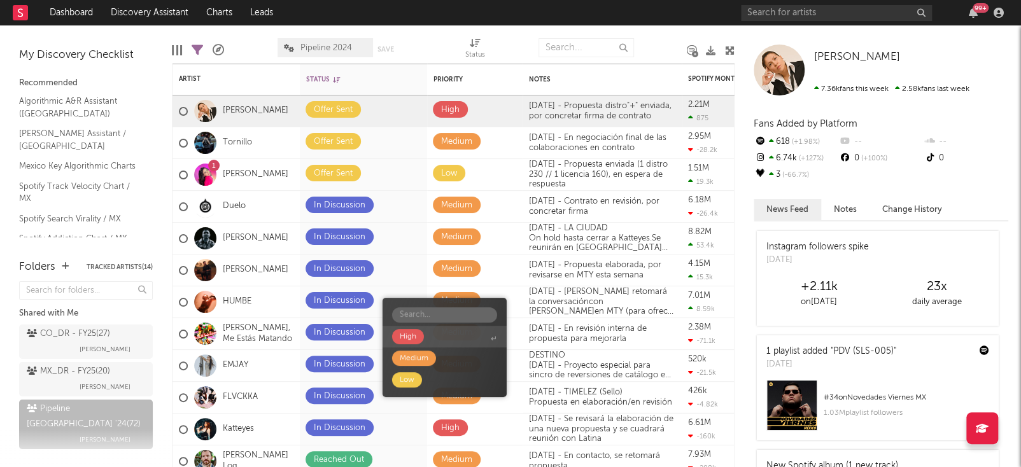
click at [458, 346] on span "High" at bounding box center [445, 337] width 124 height 22
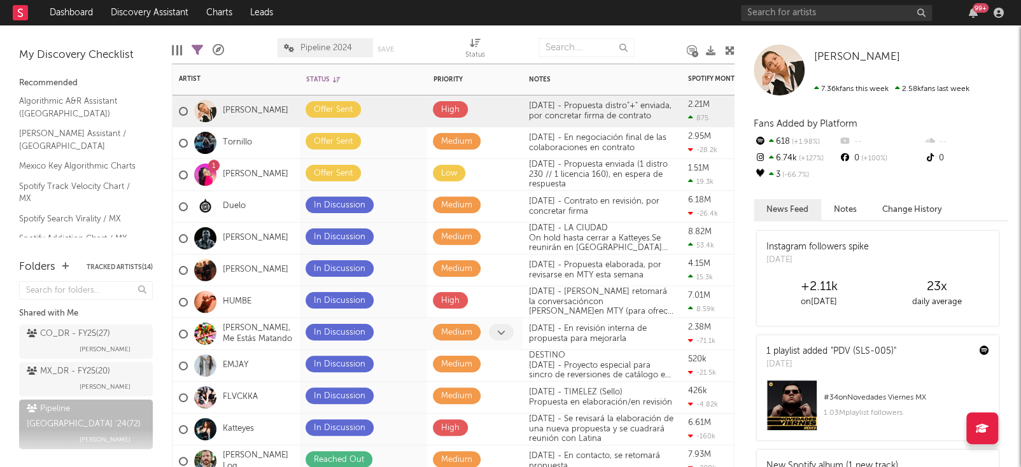
click at [500, 334] on icon at bounding box center [501, 333] width 8 height 8
click at [526, 29] on div "Edit Columns Filters ( 25 of 72 ) A&R Pipeline Pipeline 2024 Save Save as Status" at bounding box center [453, 44] width 563 height 38
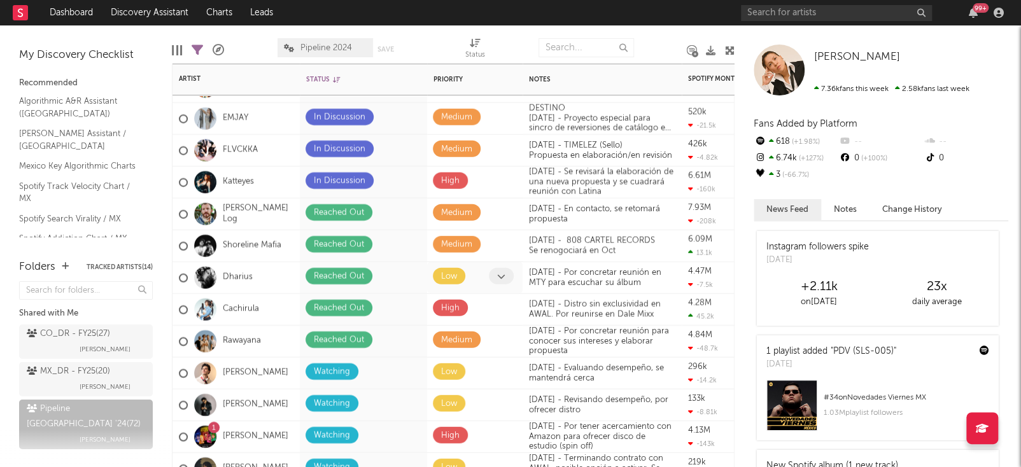
click at [502, 278] on icon at bounding box center [501, 276] width 8 height 8
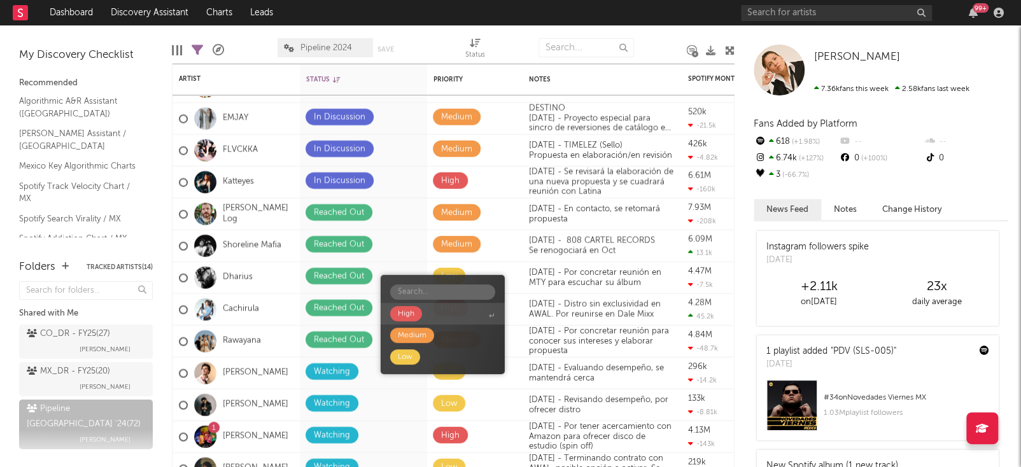
click at [453, 315] on span "High" at bounding box center [443, 314] width 124 height 22
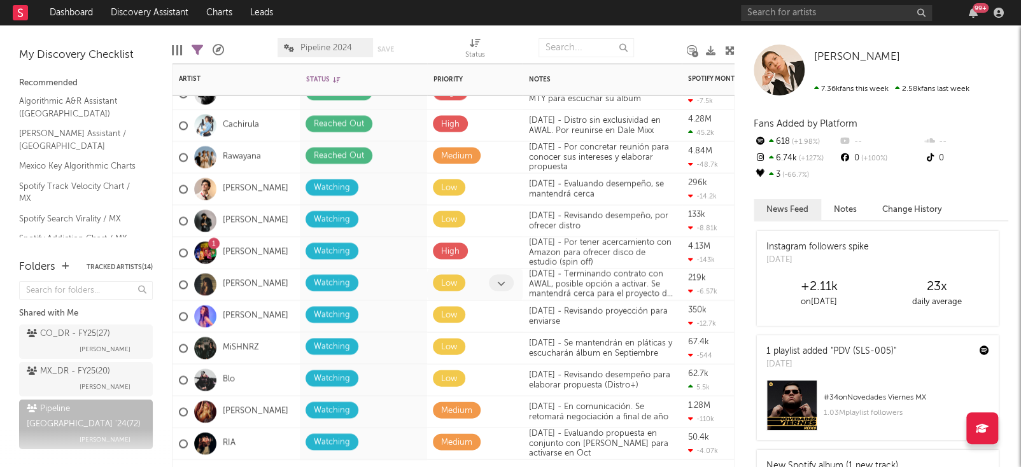
click at [502, 285] on icon at bounding box center [501, 283] width 8 height 8
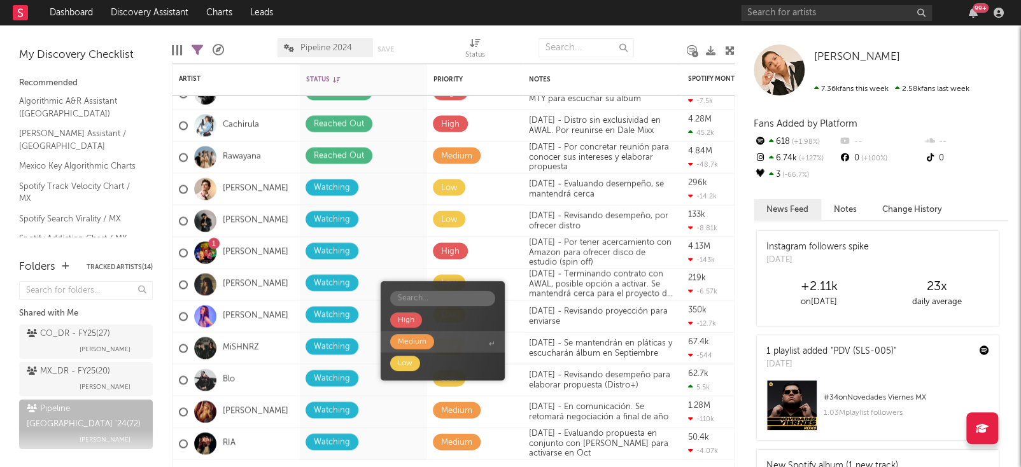
click at [453, 341] on span "Medium" at bounding box center [443, 342] width 124 height 22
